Goal: Task Accomplishment & Management: Manage account settings

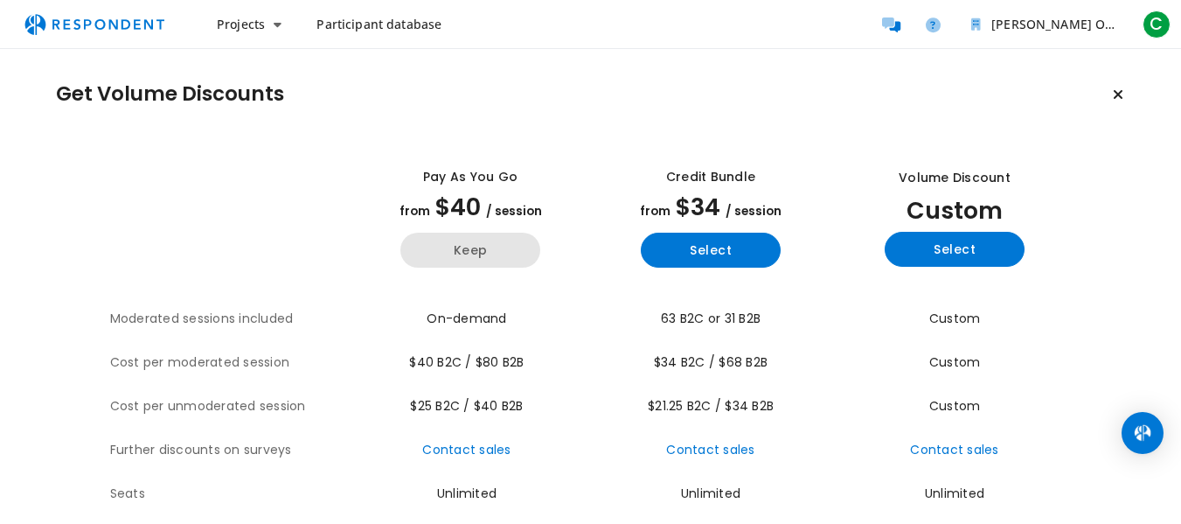
click at [448, 253] on button "Keep" at bounding box center [470, 249] width 140 height 35
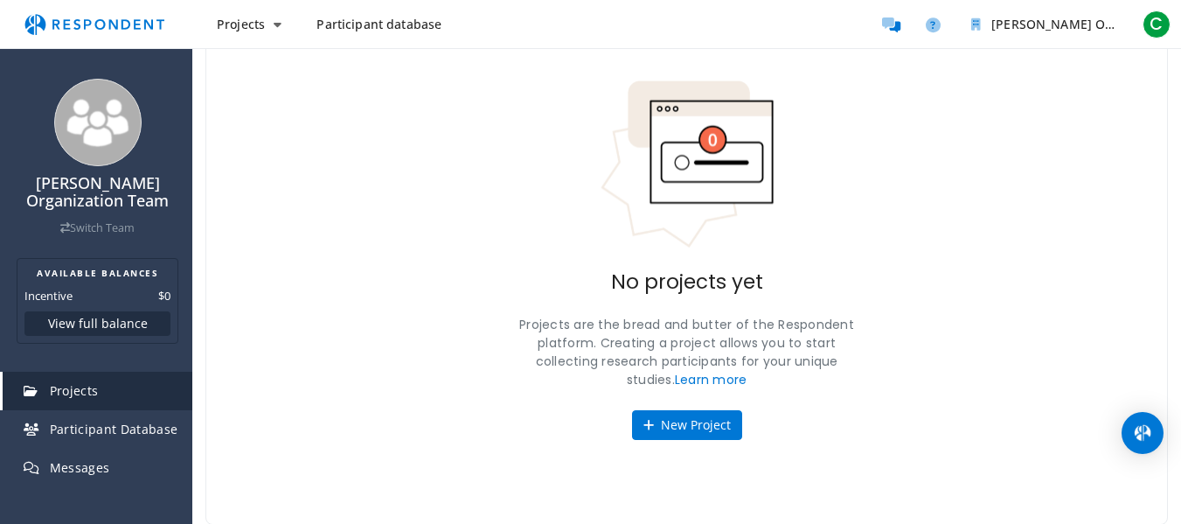
scroll to position [108, 0]
click at [112, 382] on link "Projects" at bounding box center [98, 390] width 190 height 38
click at [112, 383] on link "Projects" at bounding box center [98, 390] width 190 height 38
click at [688, 436] on button "New Project" at bounding box center [687, 424] width 110 height 30
click at [707, 420] on div "[PERSON_NAME] Organization Team Switch Team AVAILABLE BALANCES Incentive $0 Vie…" at bounding box center [590, 207] width 1181 height 631
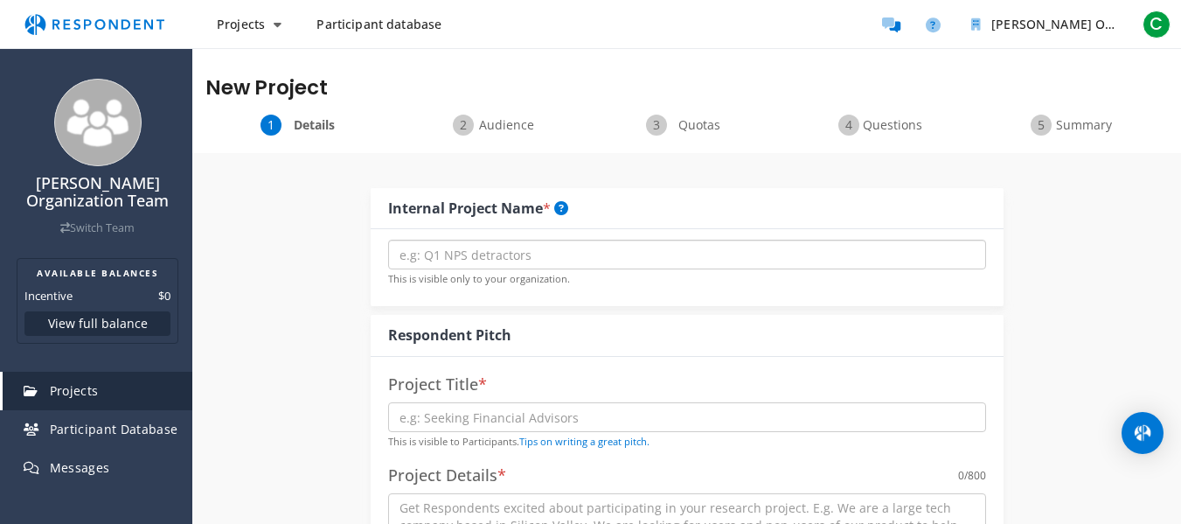
click at [544, 252] on input "text" at bounding box center [687, 254] width 598 height 30
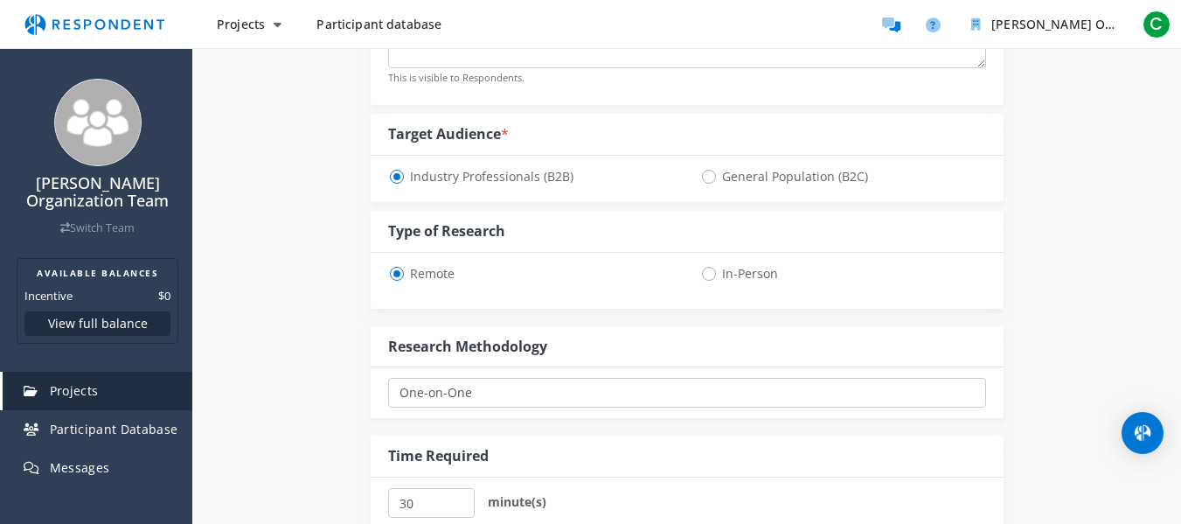
scroll to position [175, 0]
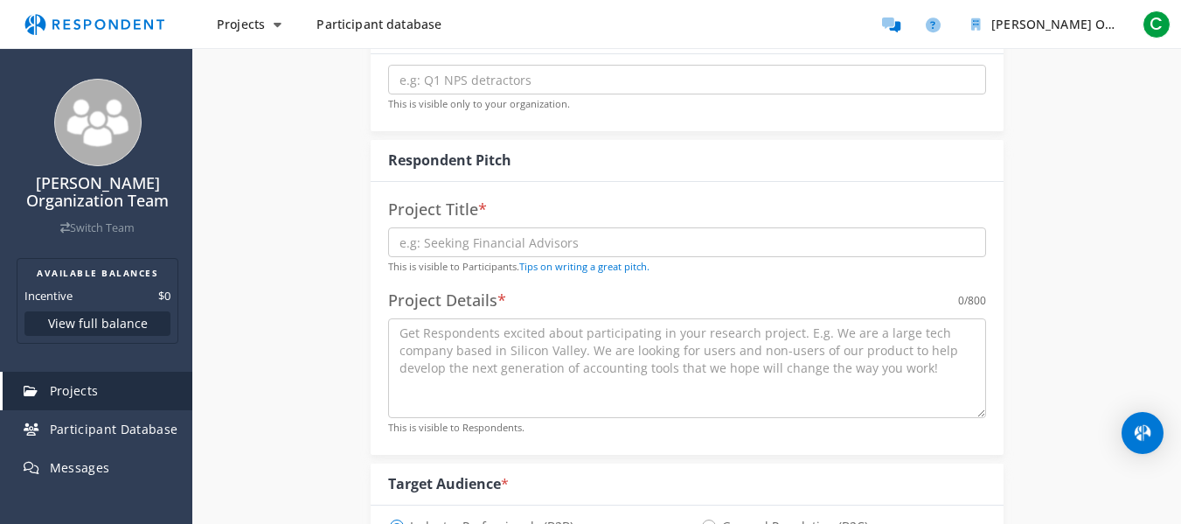
click at [425, 36] on link "Participant database" at bounding box center [378, 24] width 153 height 31
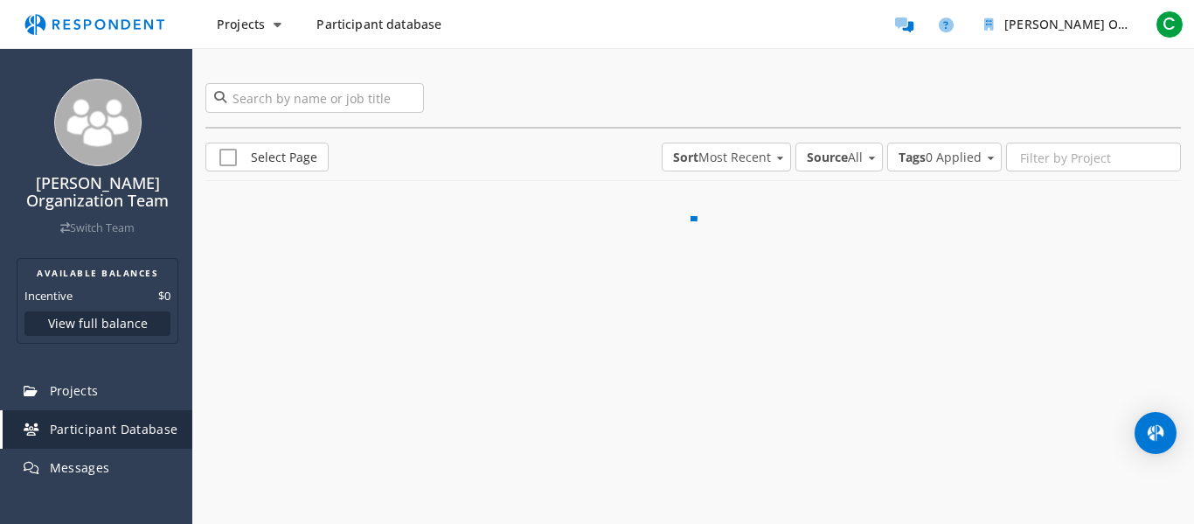
click at [410, 26] on span "Participant database" at bounding box center [378, 24] width 125 height 17
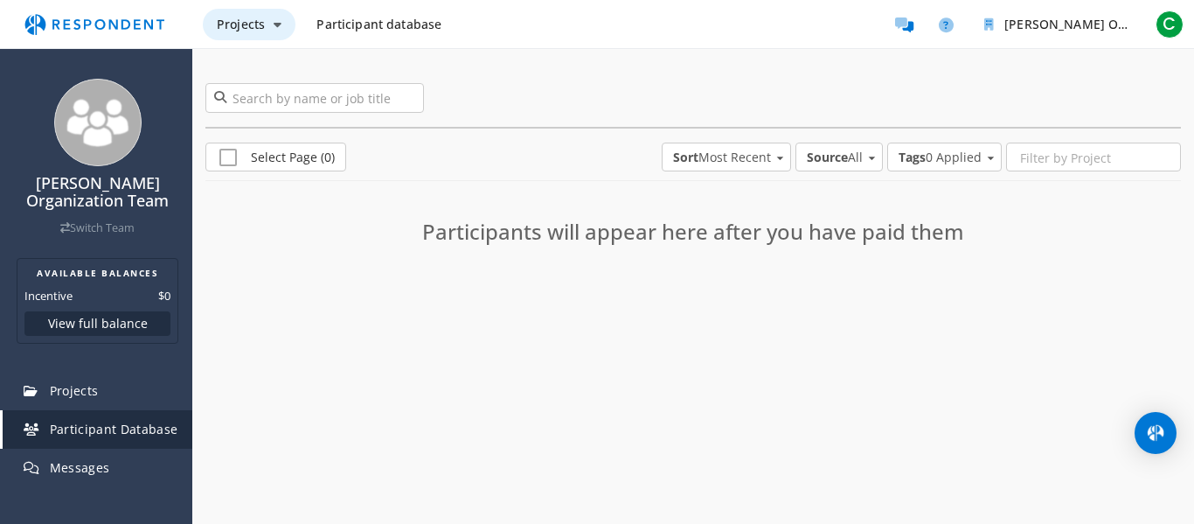
click at [255, 24] on span "Projects" at bounding box center [241, 24] width 48 height 17
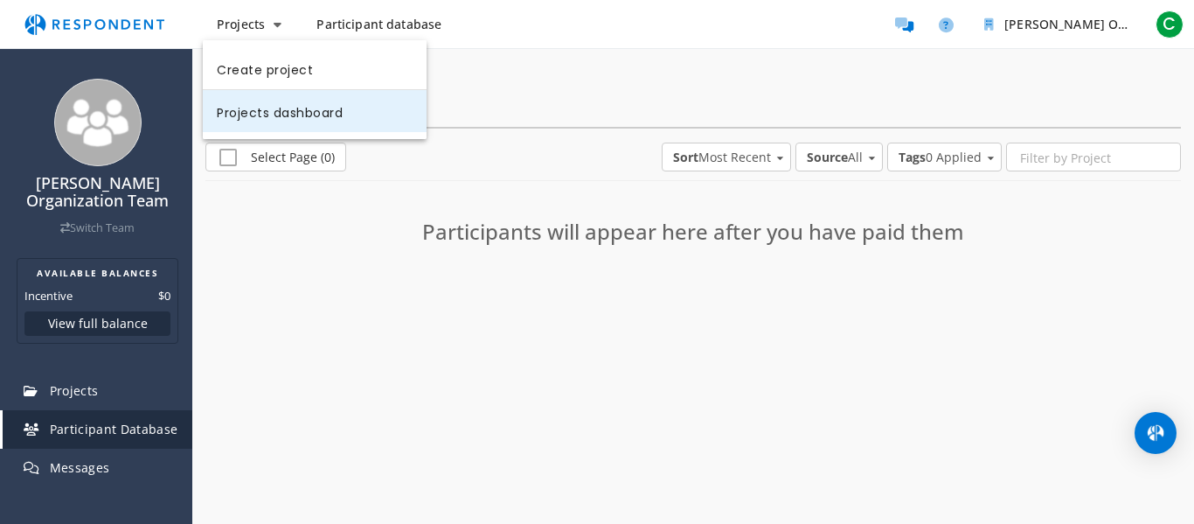
click at [368, 112] on link "Projects dashboard" at bounding box center [315, 111] width 224 height 42
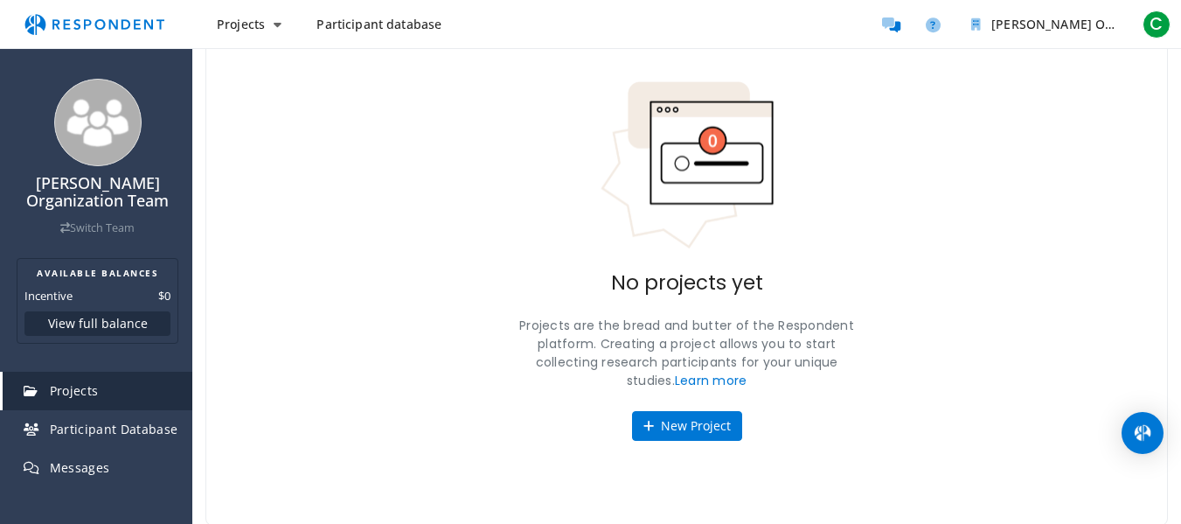
scroll to position [108, 0]
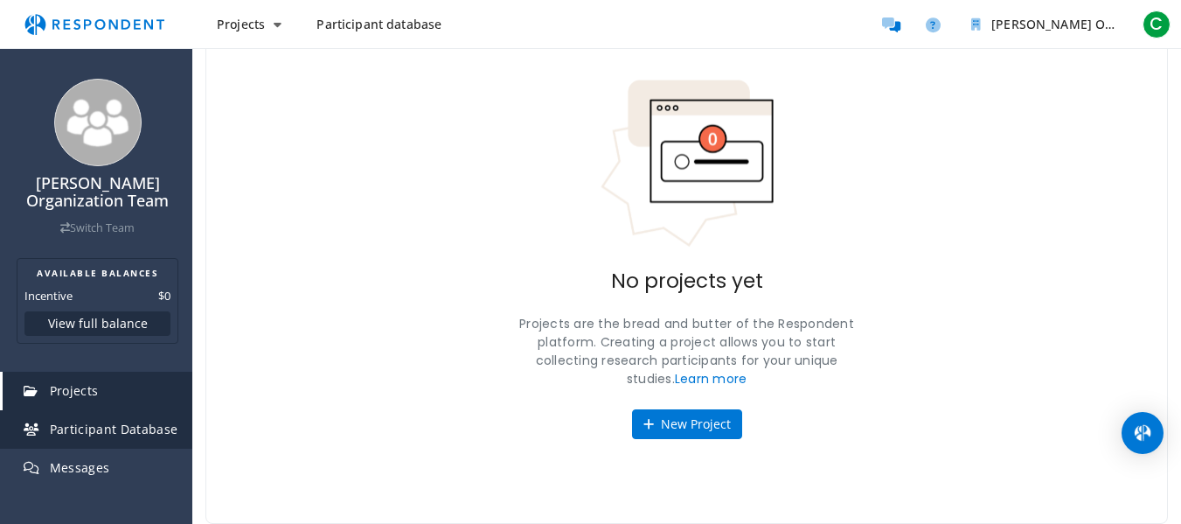
click at [132, 427] on span "Participant Database" at bounding box center [114, 428] width 128 height 17
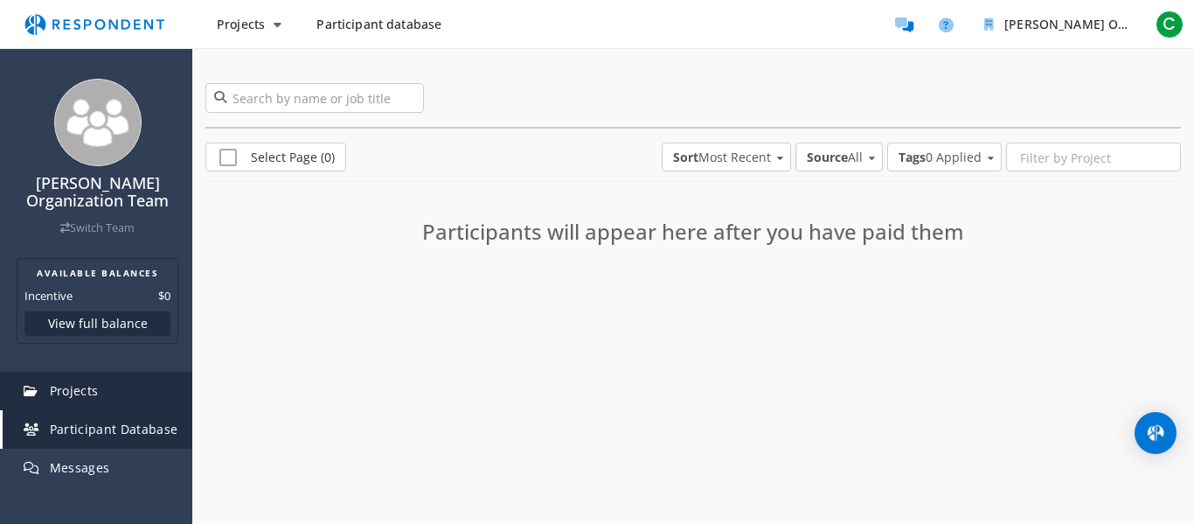
click at [138, 404] on link "Projects" at bounding box center [98, 390] width 190 height 38
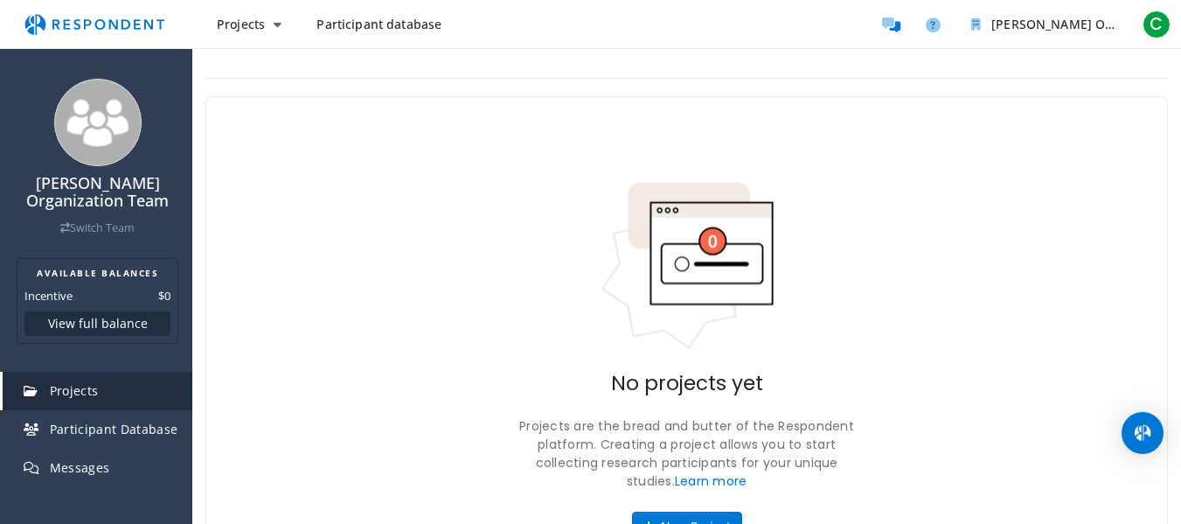
scroll to position [108, 0]
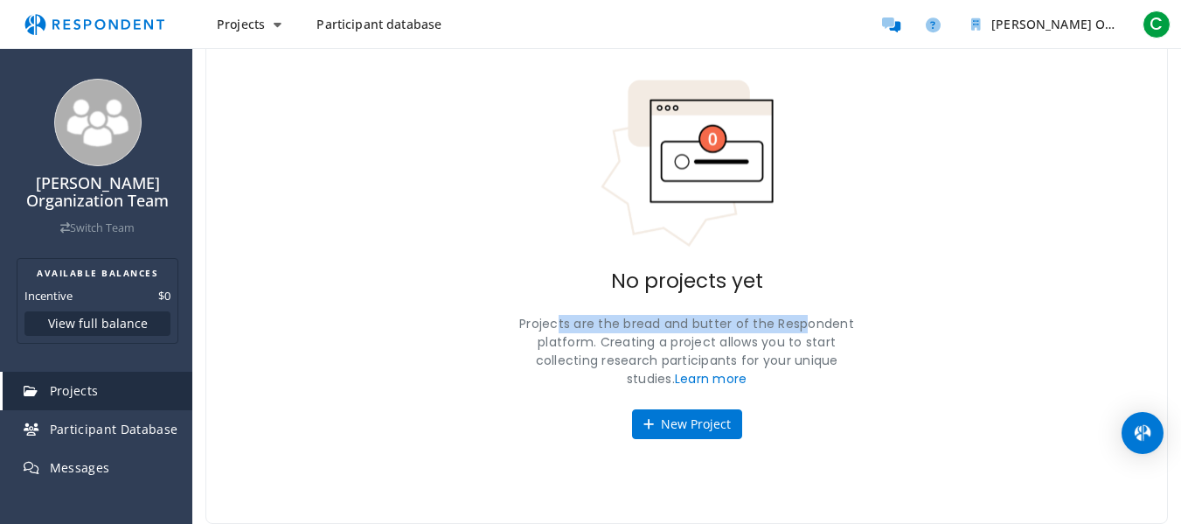
drag, startPoint x: 551, startPoint y: 324, endPoint x: 830, endPoint y: 330, distance: 278.9
click at [828, 330] on p "Projects are the bread and butter of the Respondent platform. Creating a projec…" at bounding box center [687, 351] width 350 height 73
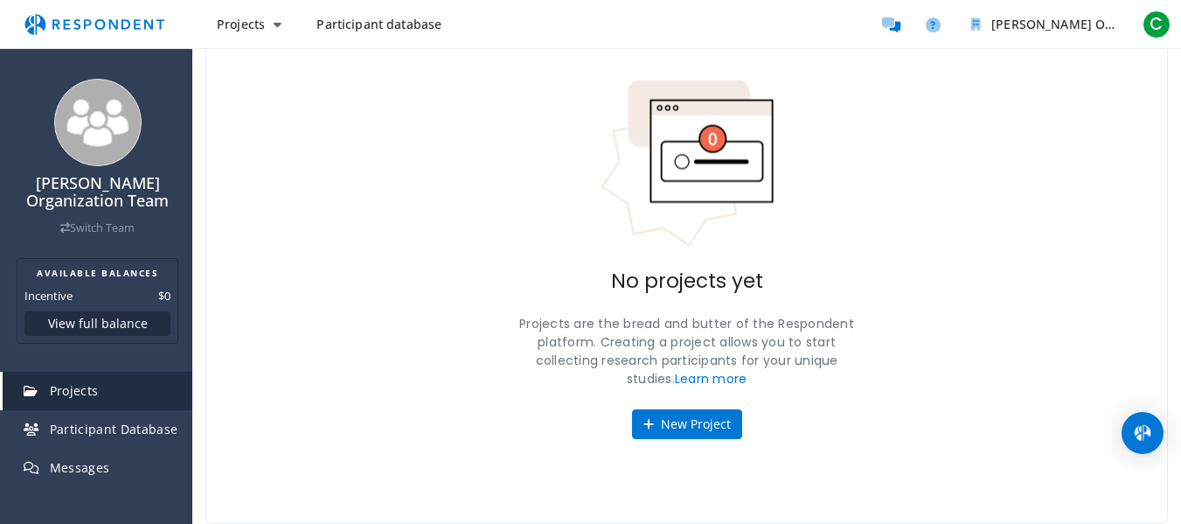
click at [850, 329] on p "Projects are the bread and butter of the Respondent platform. Creating a projec…" at bounding box center [687, 351] width 350 height 73
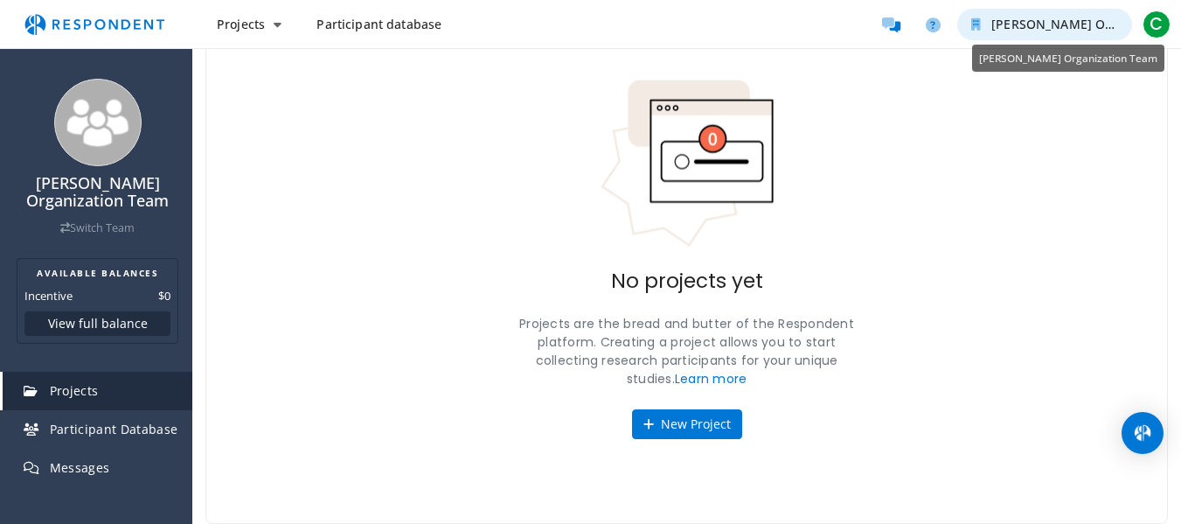
click at [1079, 26] on span "[PERSON_NAME] Organization Team" at bounding box center [1100, 24] width 218 height 17
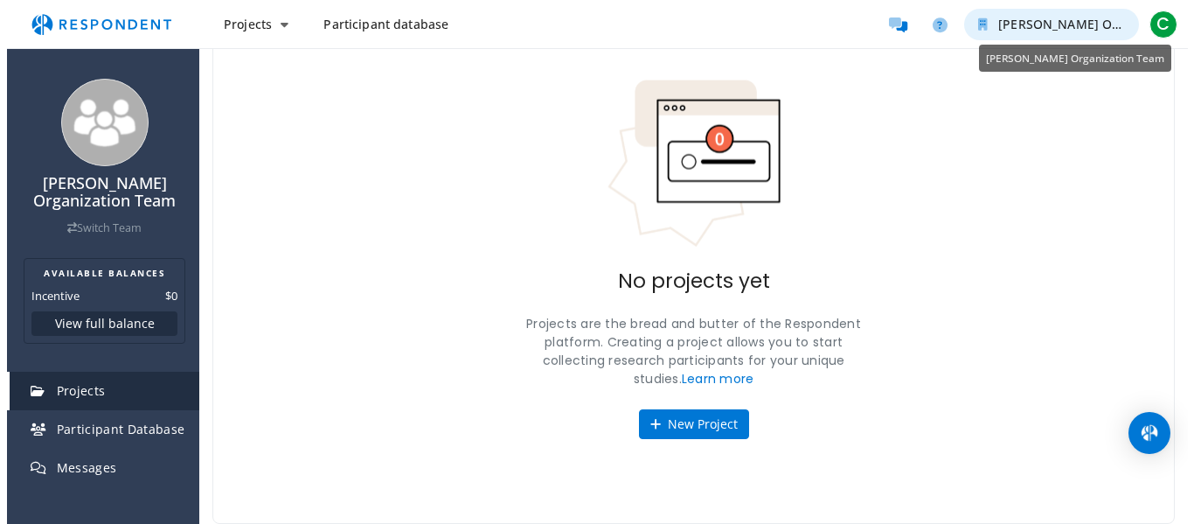
scroll to position [0, 0]
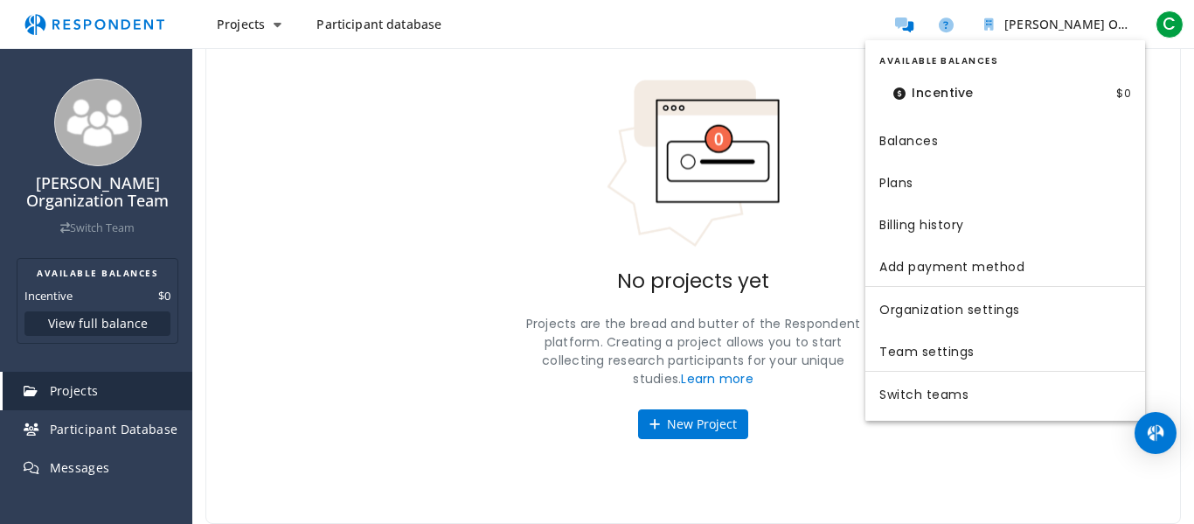
click at [989, 26] on md-backdrop at bounding box center [597, 315] width 1194 height 631
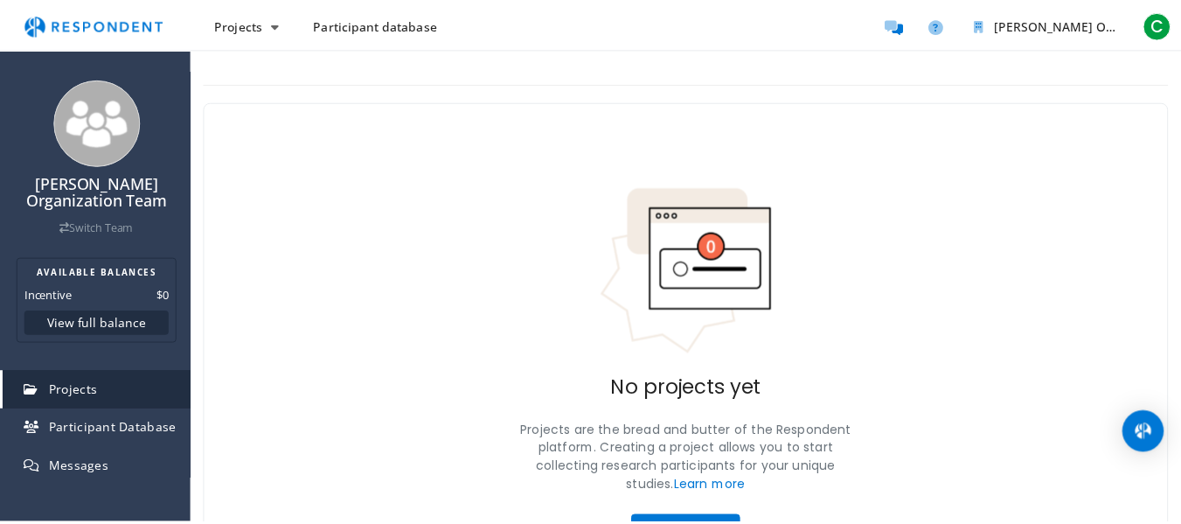
scroll to position [108, 0]
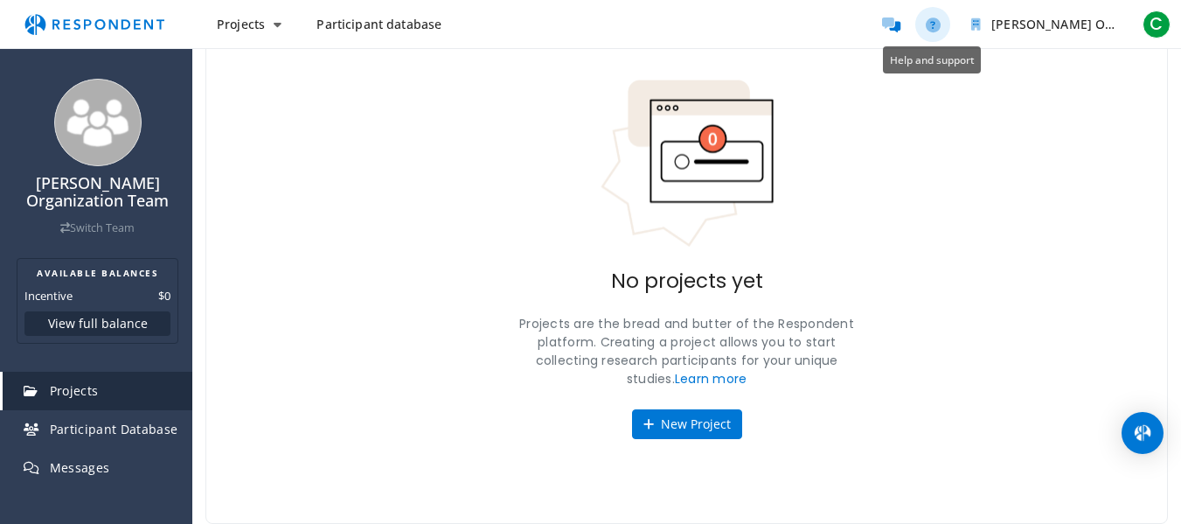
click at [930, 26] on icon "Help and support" at bounding box center [933, 24] width 15 height 15
click at [882, 32] on link "Message participants" at bounding box center [890, 24] width 35 height 35
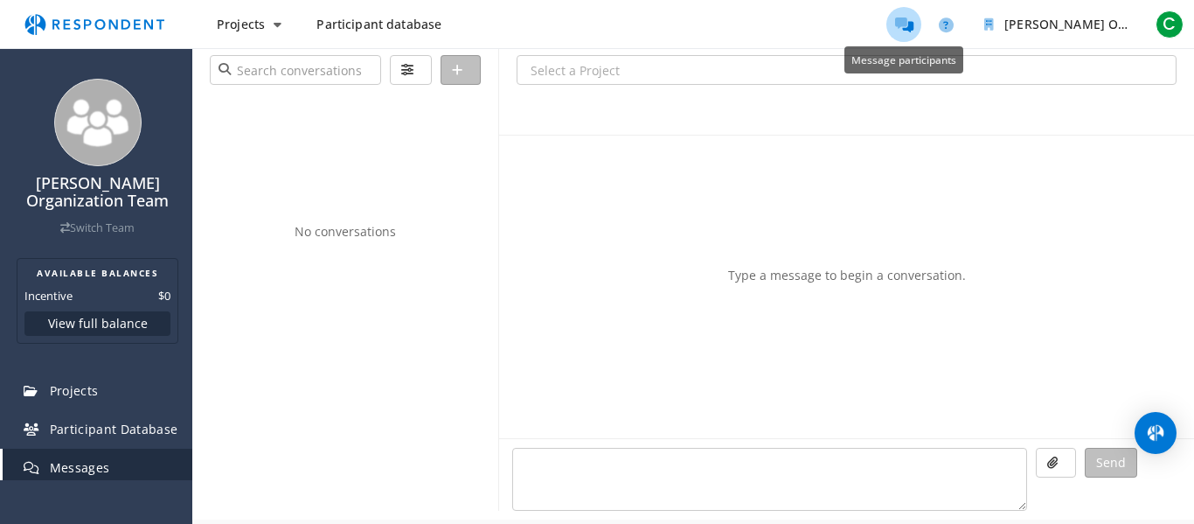
click at [563, 73] on input "Select a Project" at bounding box center [846, 71] width 658 height 30
click at [309, 82] on input "search" at bounding box center [295, 70] width 171 height 30
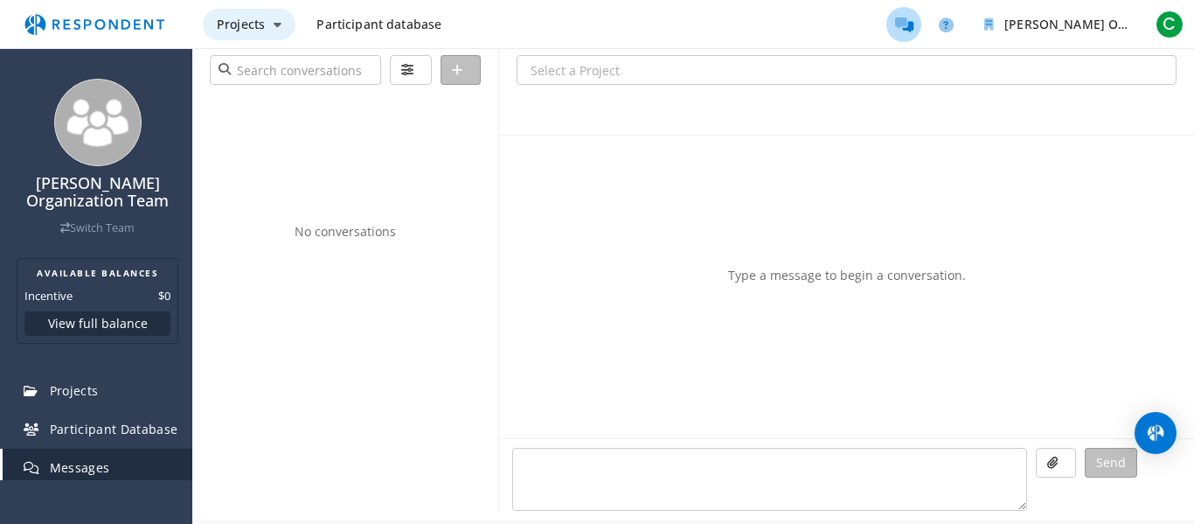
click at [252, 28] on span "Projects" at bounding box center [241, 24] width 48 height 17
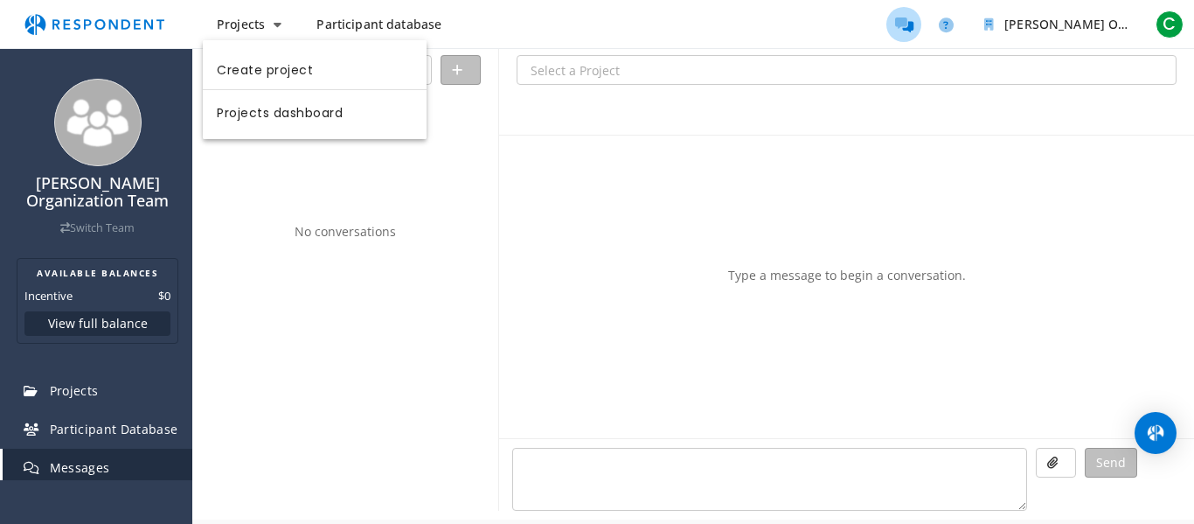
click at [107, 396] on md-backdrop at bounding box center [597, 262] width 1194 height 524
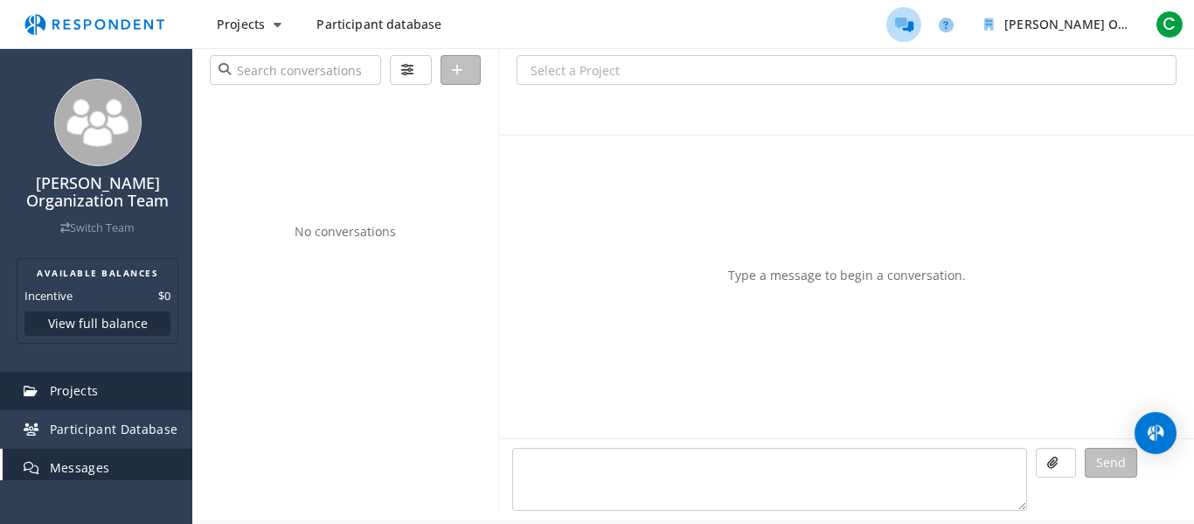
click at [85, 389] on span "Projects" at bounding box center [74, 390] width 49 height 17
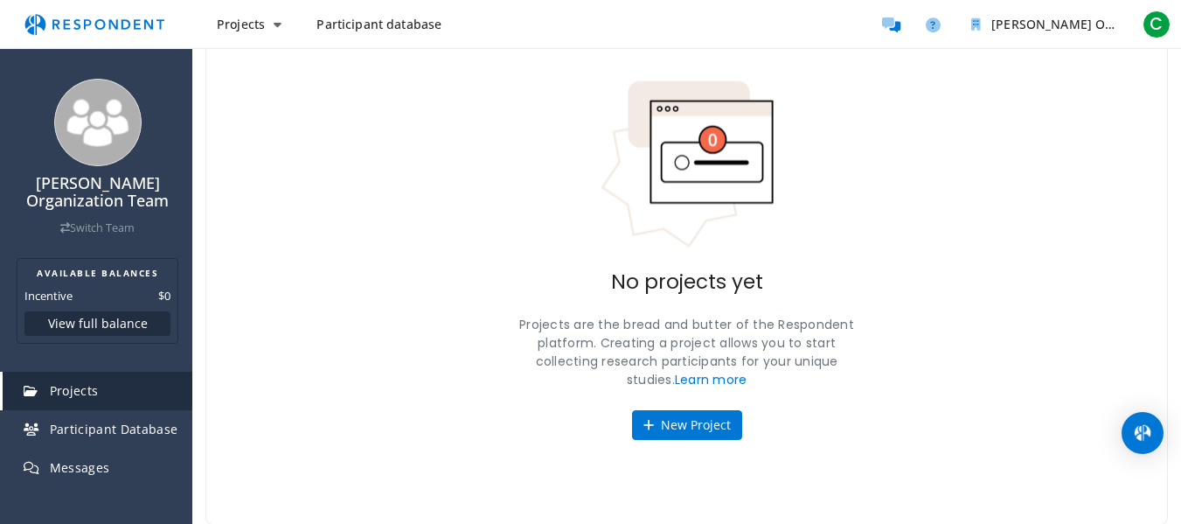
scroll to position [108, 0]
click at [677, 415] on button "New Project" at bounding box center [687, 424] width 110 height 30
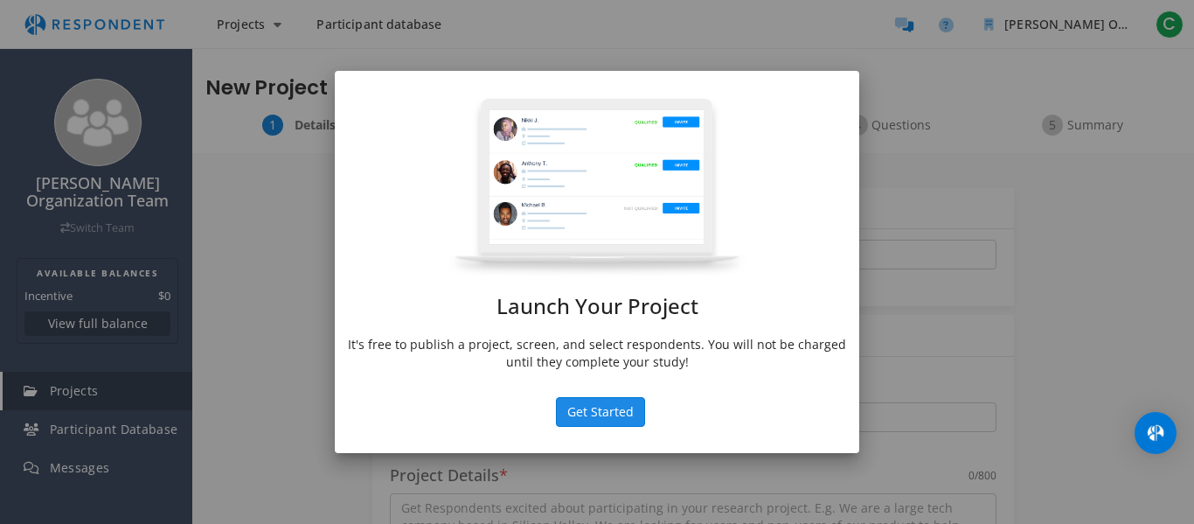
click at [615, 409] on button "Get Started" at bounding box center [600, 412] width 89 height 30
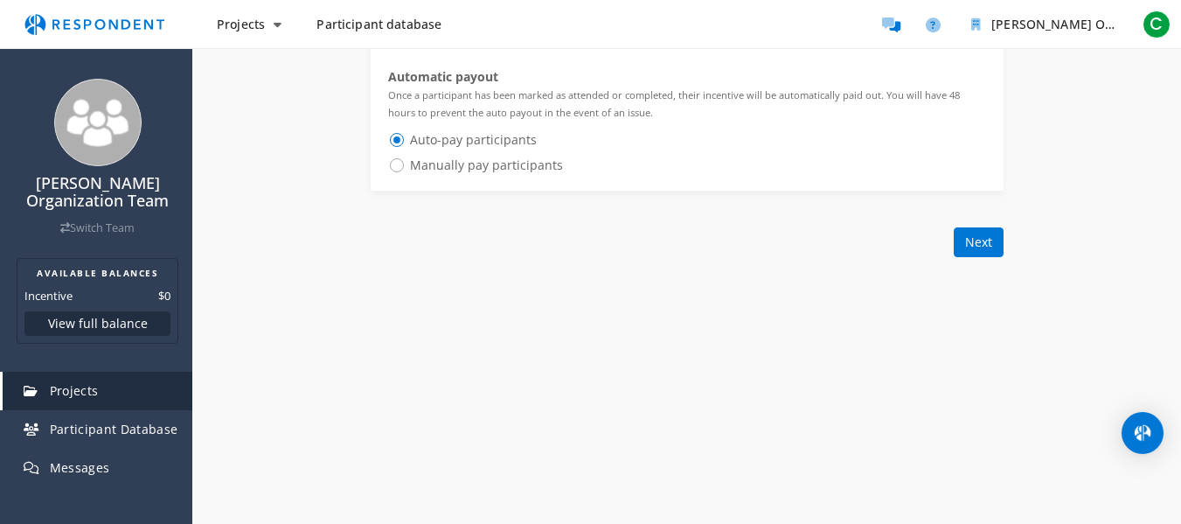
scroll to position [1158, 0]
click at [1148, 11] on button "C" at bounding box center [1156, 24] width 35 height 31
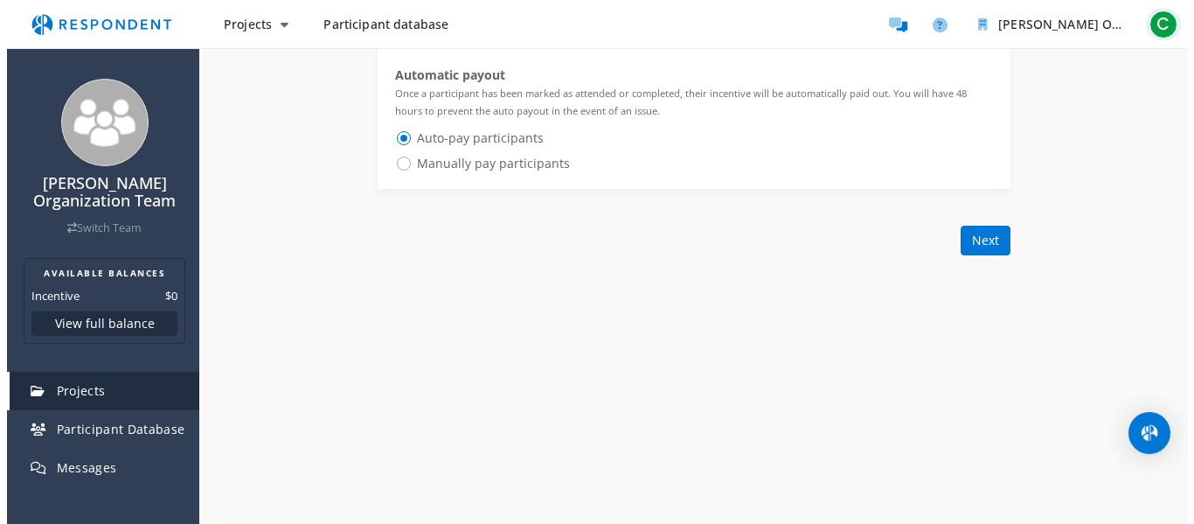
scroll to position [0, 0]
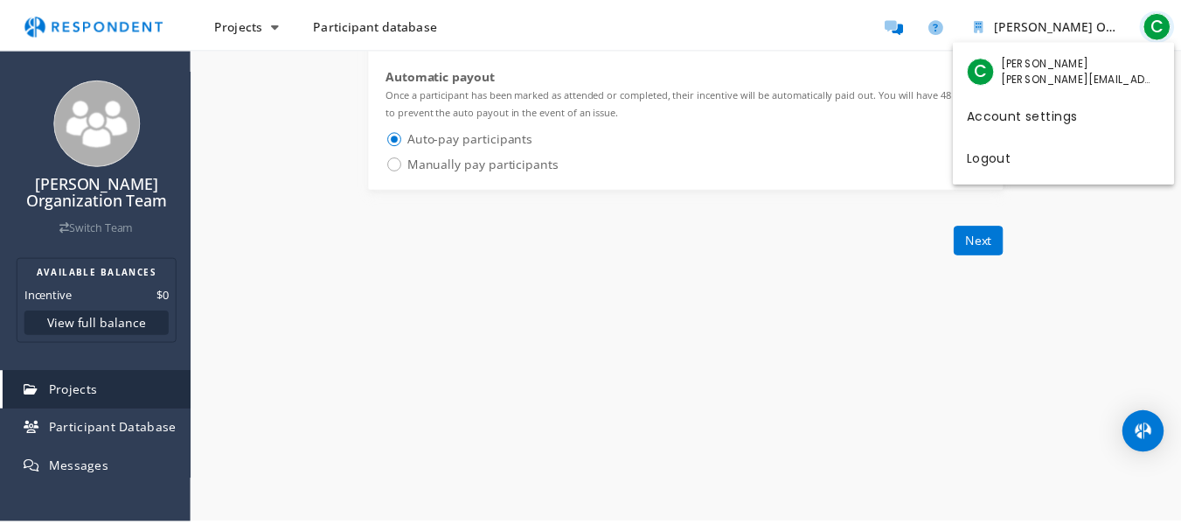
scroll to position [1158, 0]
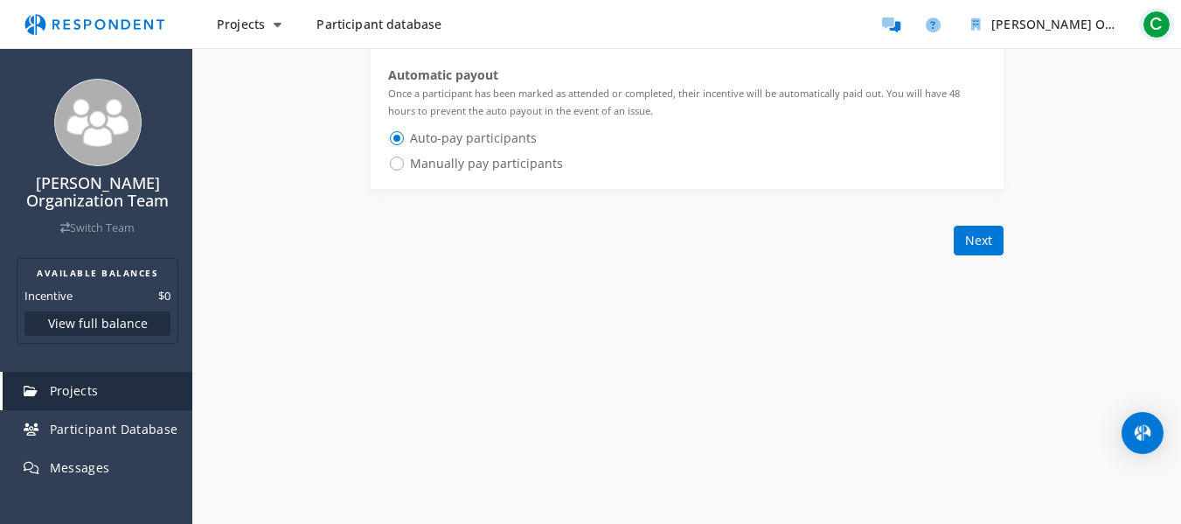
click at [1154, 24] on span "C" at bounding box center [1156, 24] width 28 height 28
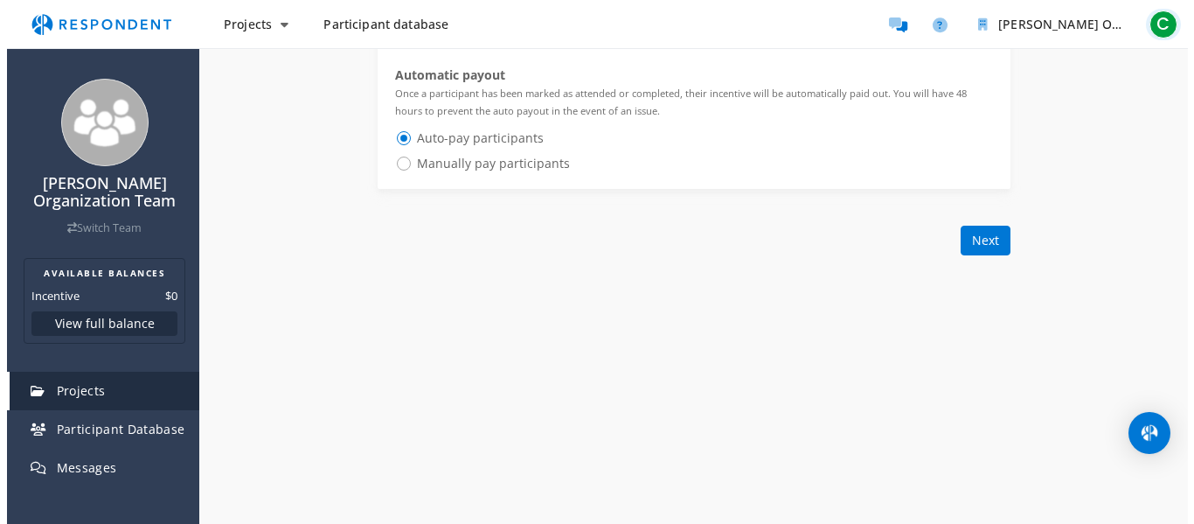
scroll to position [0, 0]
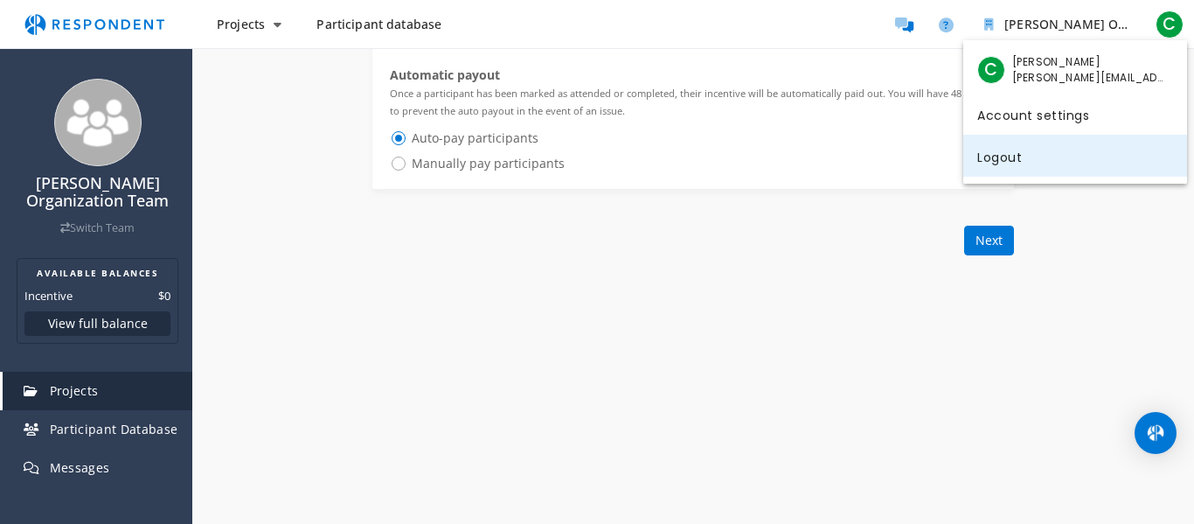
click at [1055, 154] on link "Logout" at bounding box center [1075, 156] width 224 height 42
